Goal: Navigation & Orientation: Find specific page/section

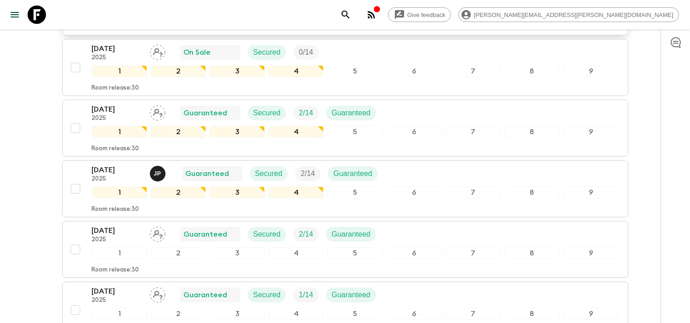
scroll to position [560, 0]
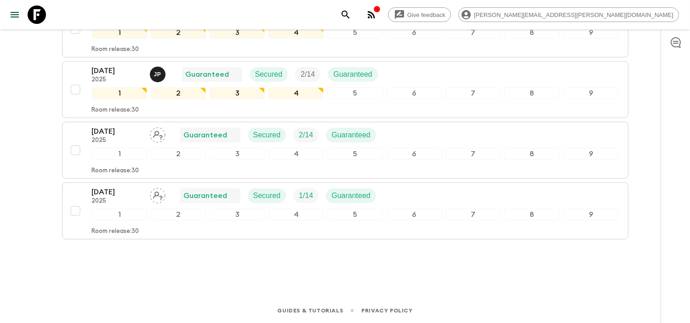
click at [40, 17] on icon at bounding box center [37, 15] width 18 height 18
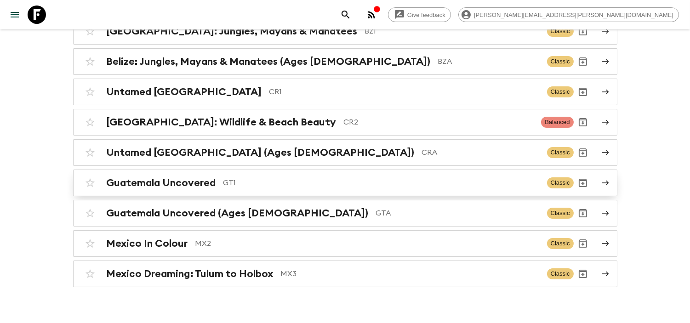
scroll to position [132, 0]
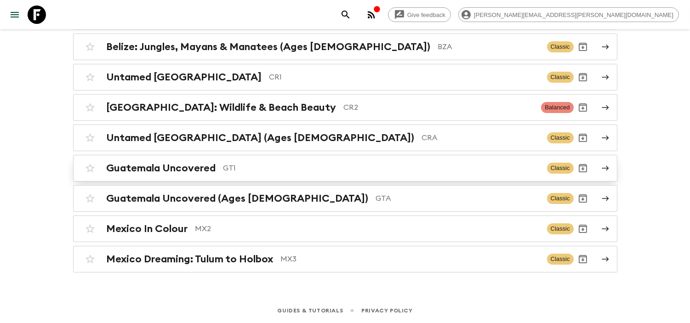
click at [91, 171] on input "checkbox" at bounding box center [90, 168] width 18 height 18
checkbox input "false"
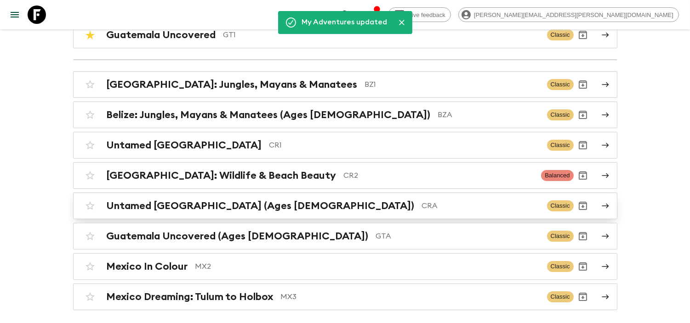
scroll to position [170, 0]
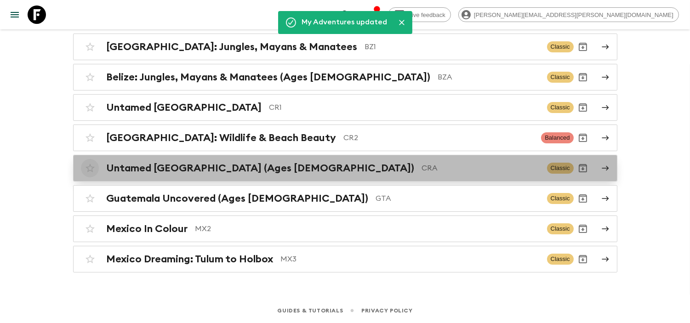
click at [89, 168] on input "checkbox" at bounding box center [90, 168] width 18 height 18
checkbox input "false"
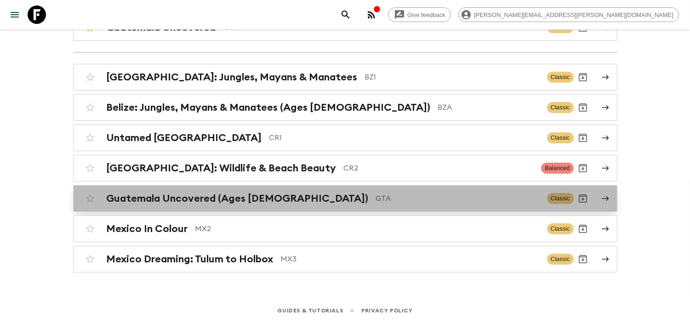
click at [413, 209] on link "Guatemala Uncovered (Ages [DEMOGRAPHIC_DATA]) GTA Classic" at bounding box center [345, 198] width 544 height 27
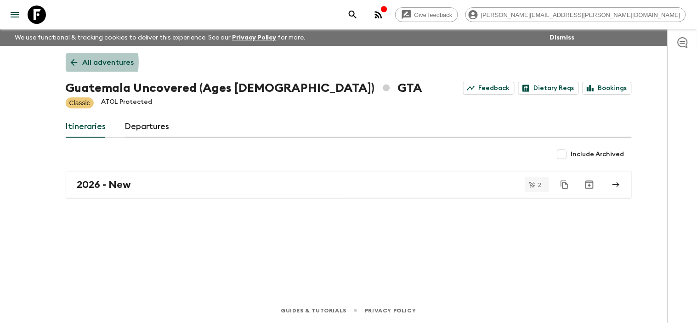
click at [74, 62] on icon at bounding box center [73, 62] width 7 height 7
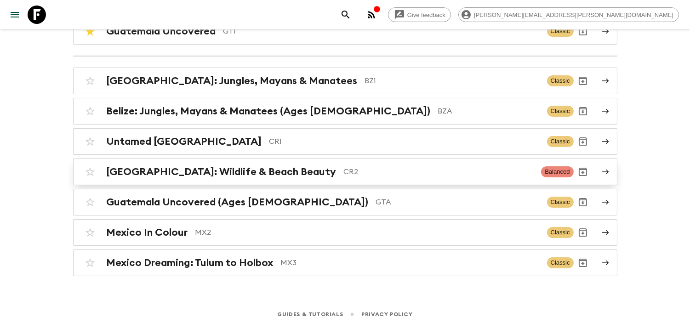
scroll to position [170, 0]
